Goal: Transaction & Acquisition: Subscribe to service/newsletter

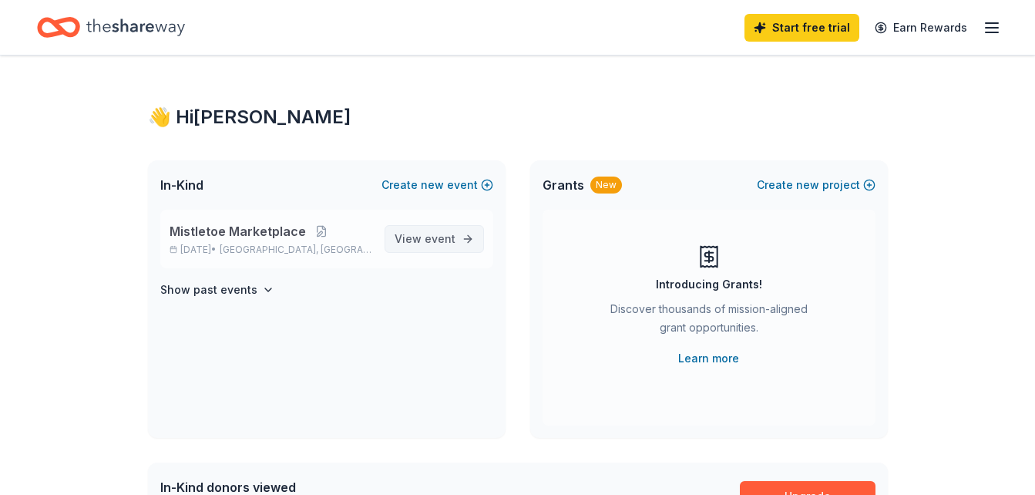
click at [426, 237] on span "event" at bounding box center [440, 238] width 31 height 13
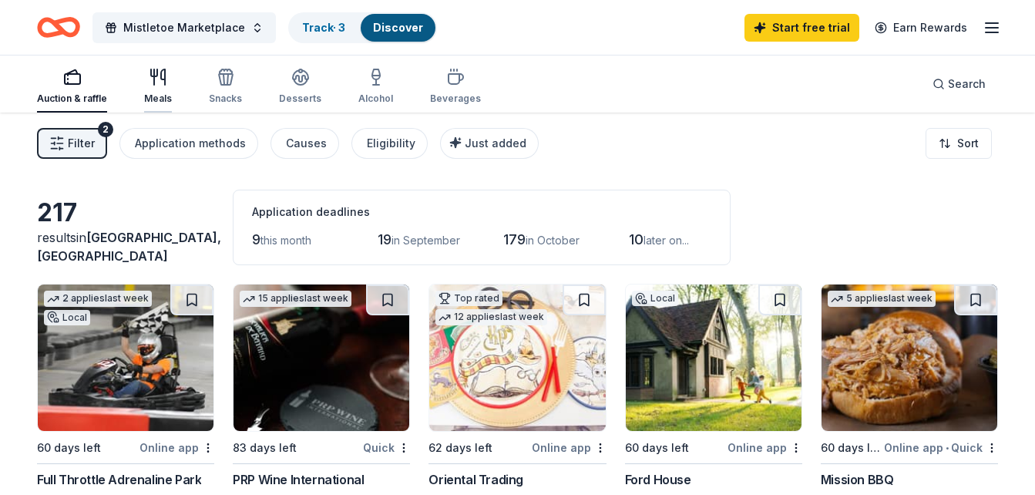
click at [160, 89] on div "Meals" at bounding box center [158, 86] width 28 height 37
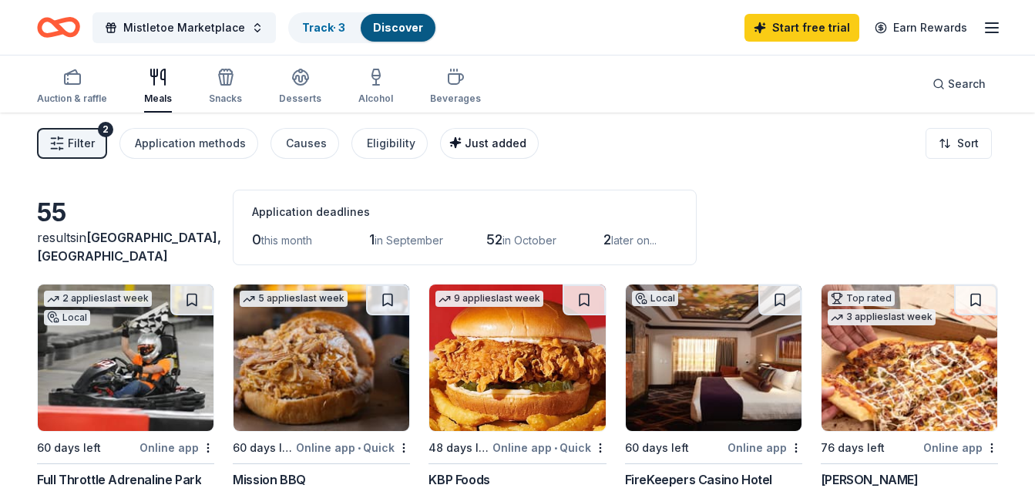
click at [470, 141] on span "Just added" at bounding box center [496, 142] width 62 height 13
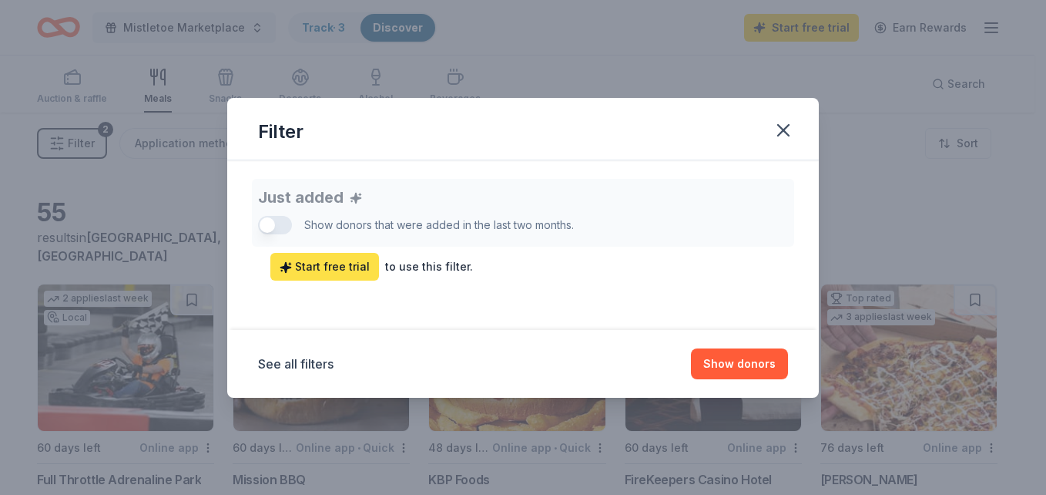
click at [350, 260] on span "Start free trial" at bounding box center [325, 266] width 90 height 18
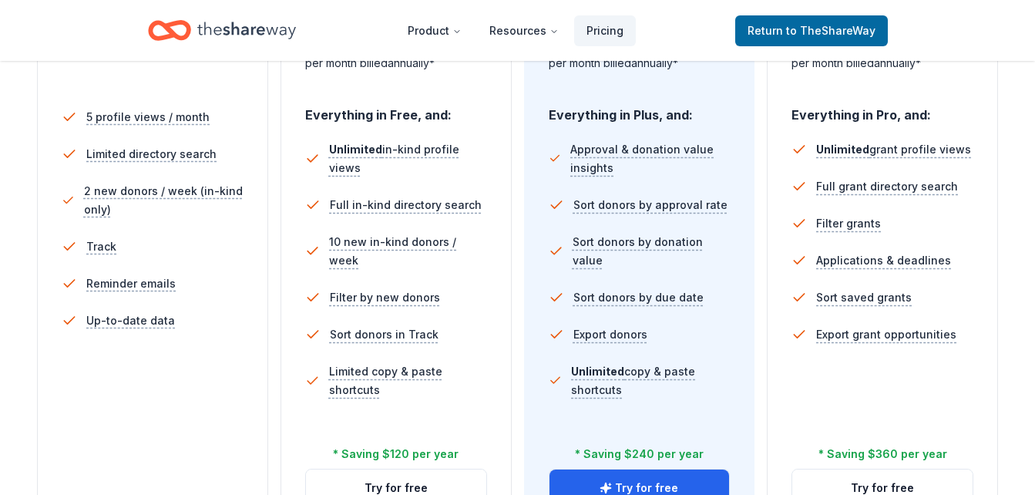
scroll to position [586, 0]
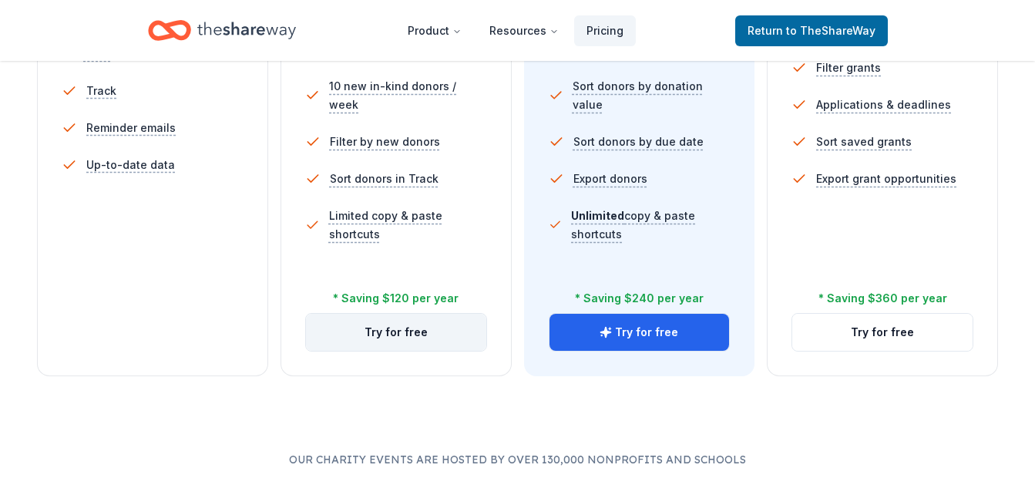
click at [378, 331] on button "Try for free" at bounding box center [396, 332] width 180 height 37
